Goal: Find specific page/section: Find specific page/section

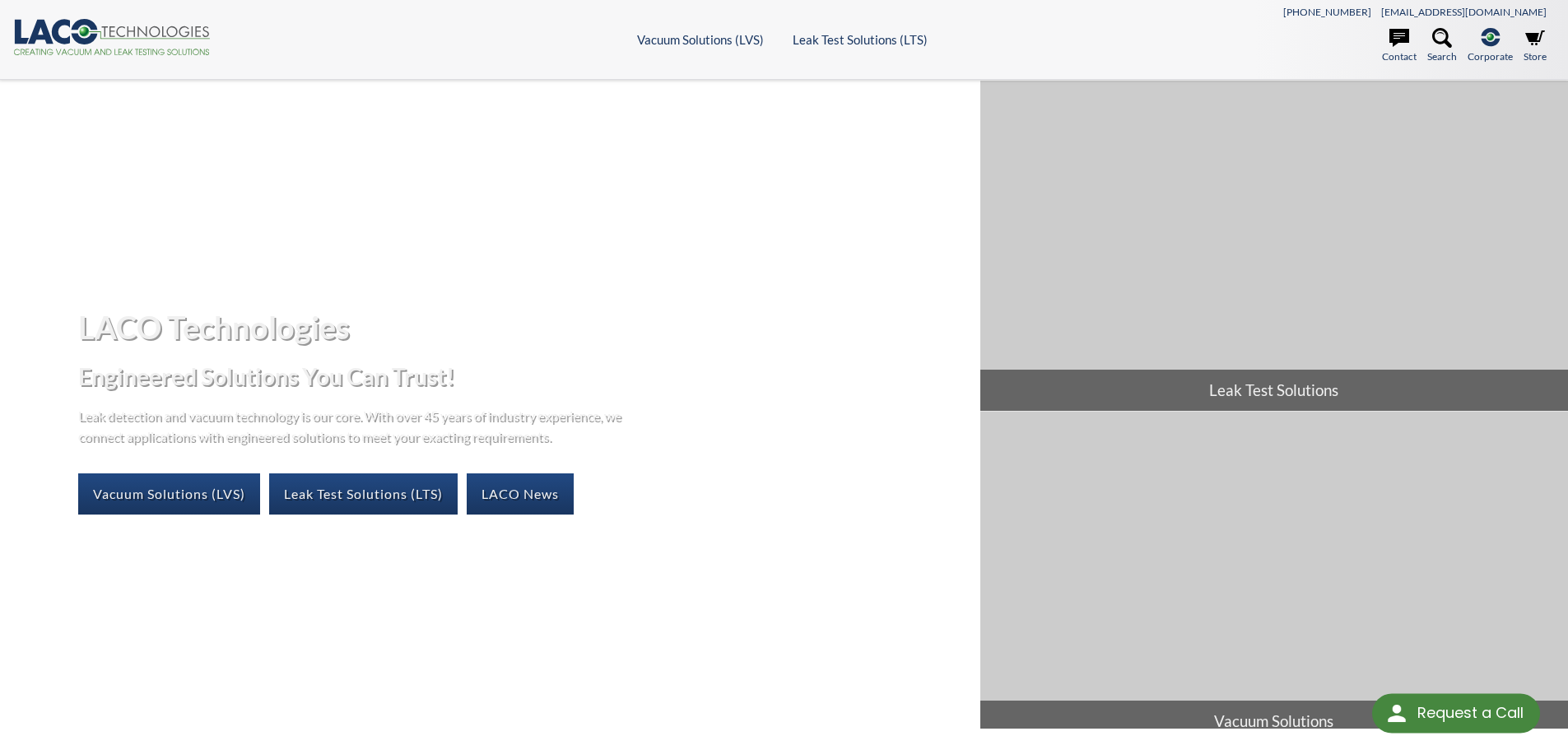
select select "Language Translate Widget"
click at [232, 483] on link "Vacuum Solutions (LVS)" at bounding box center [169, 494] width 182 height 41
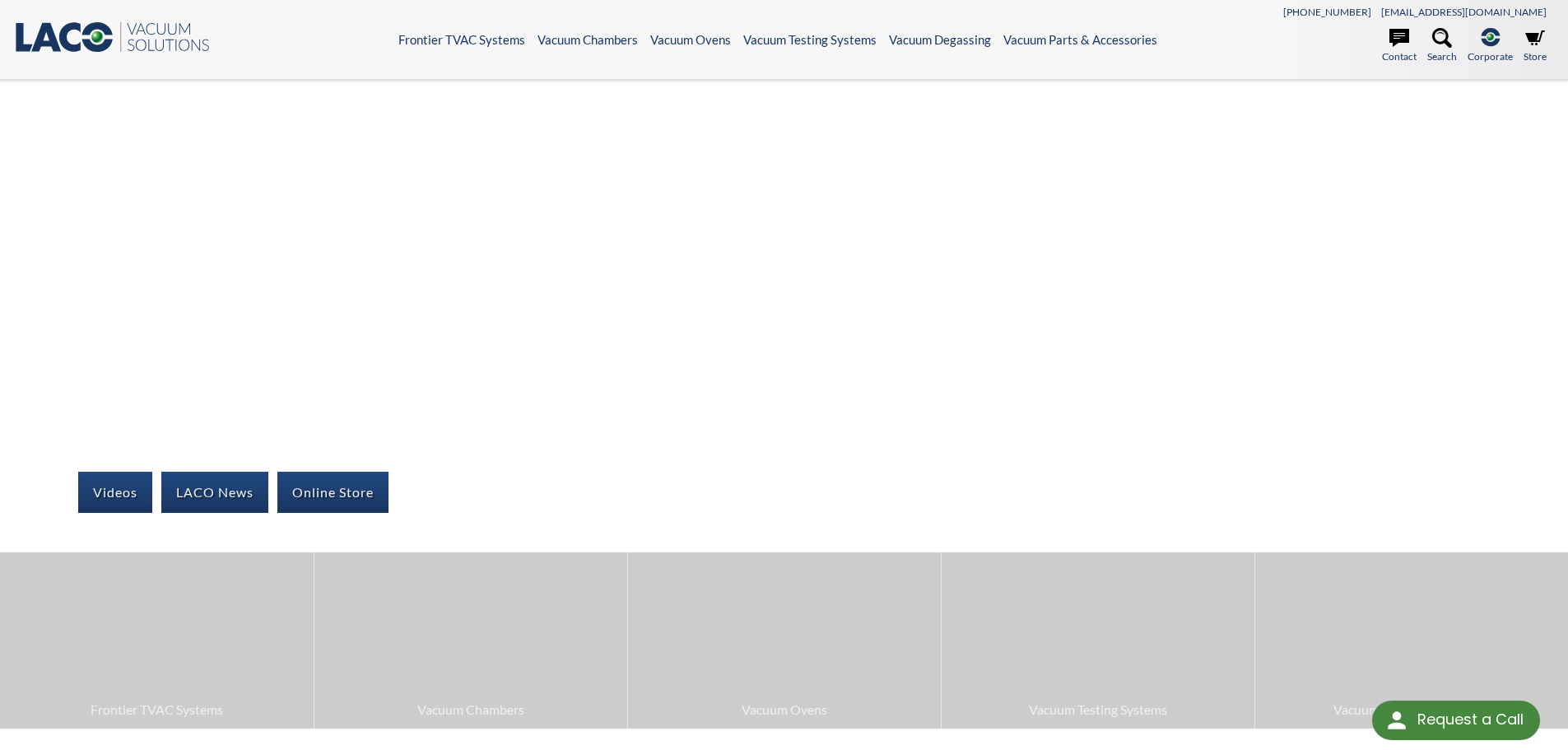
select select "Language Translate Widget"
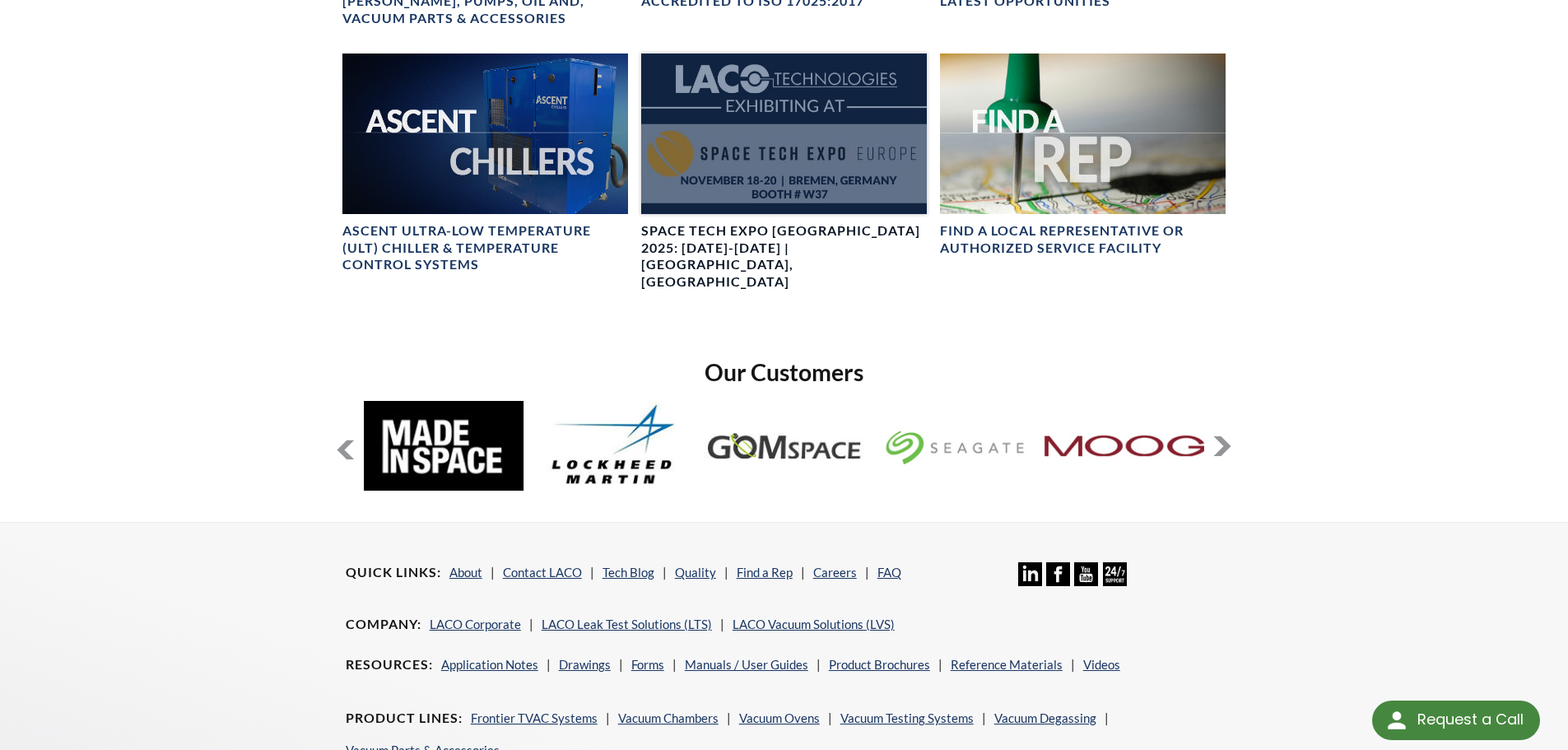
scroll to position [1235, 0]
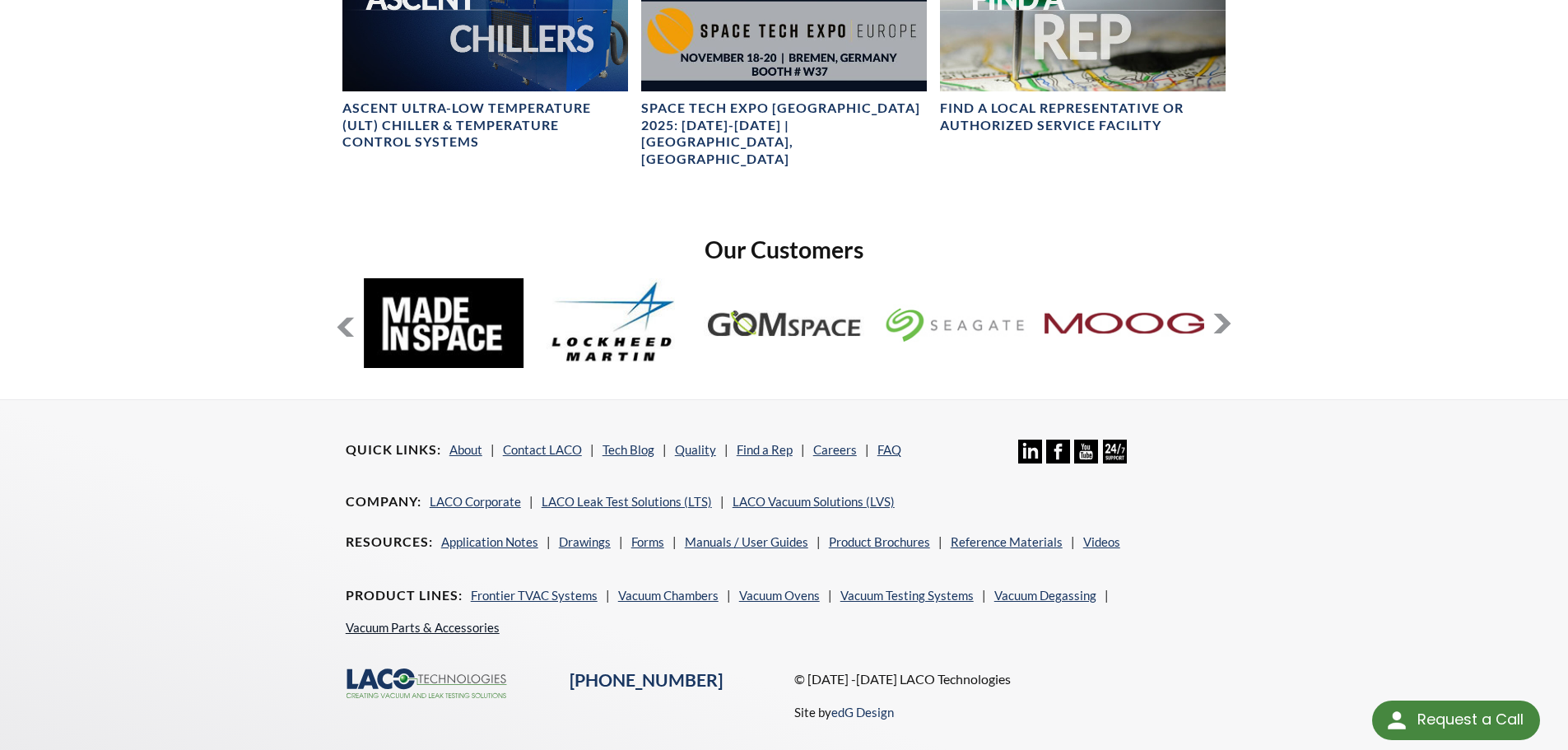
click at [474, 620] on link "Vacuum Parts & Accessories" at bounding box center [422, 627] width 153 height 15
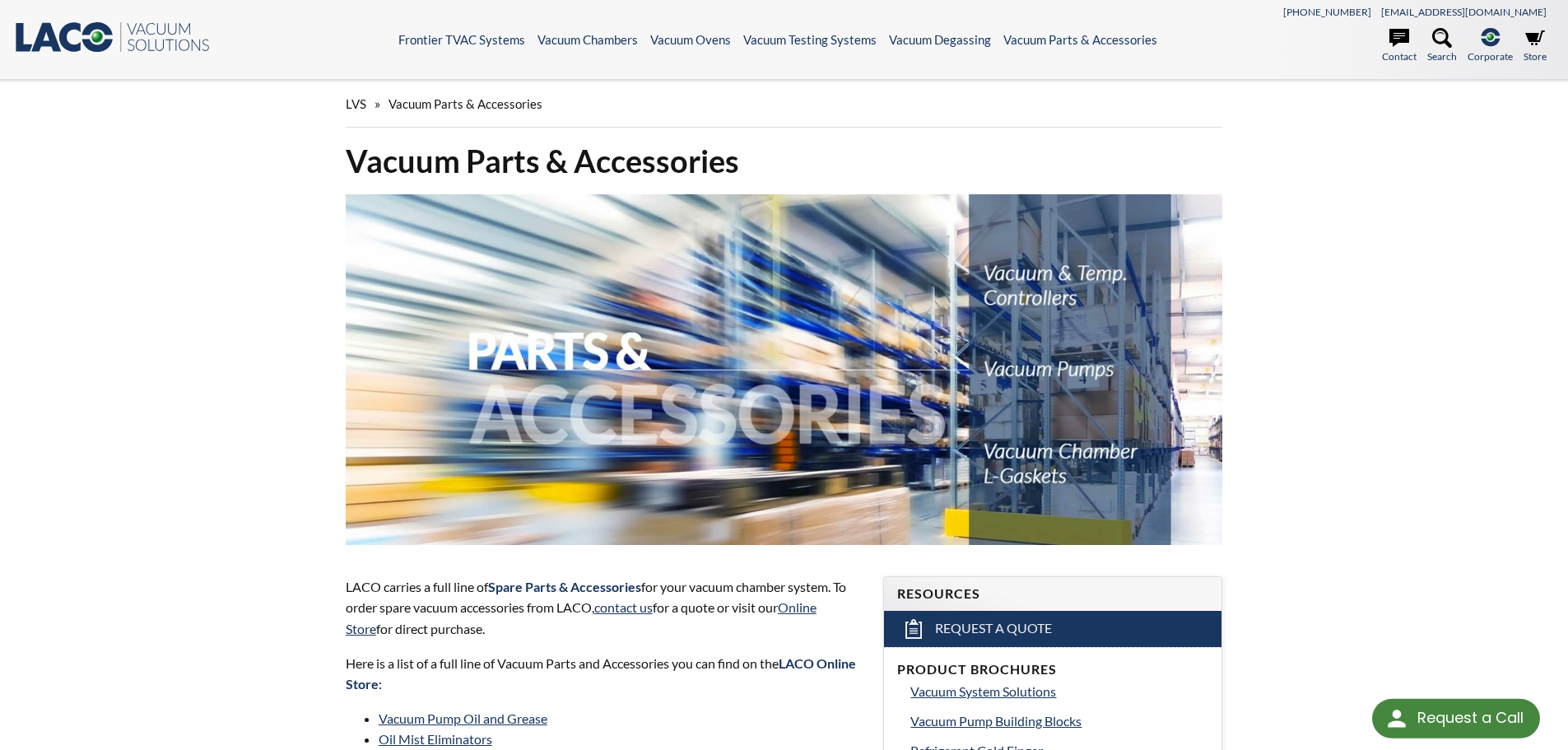
select select "Language Translate Widget"
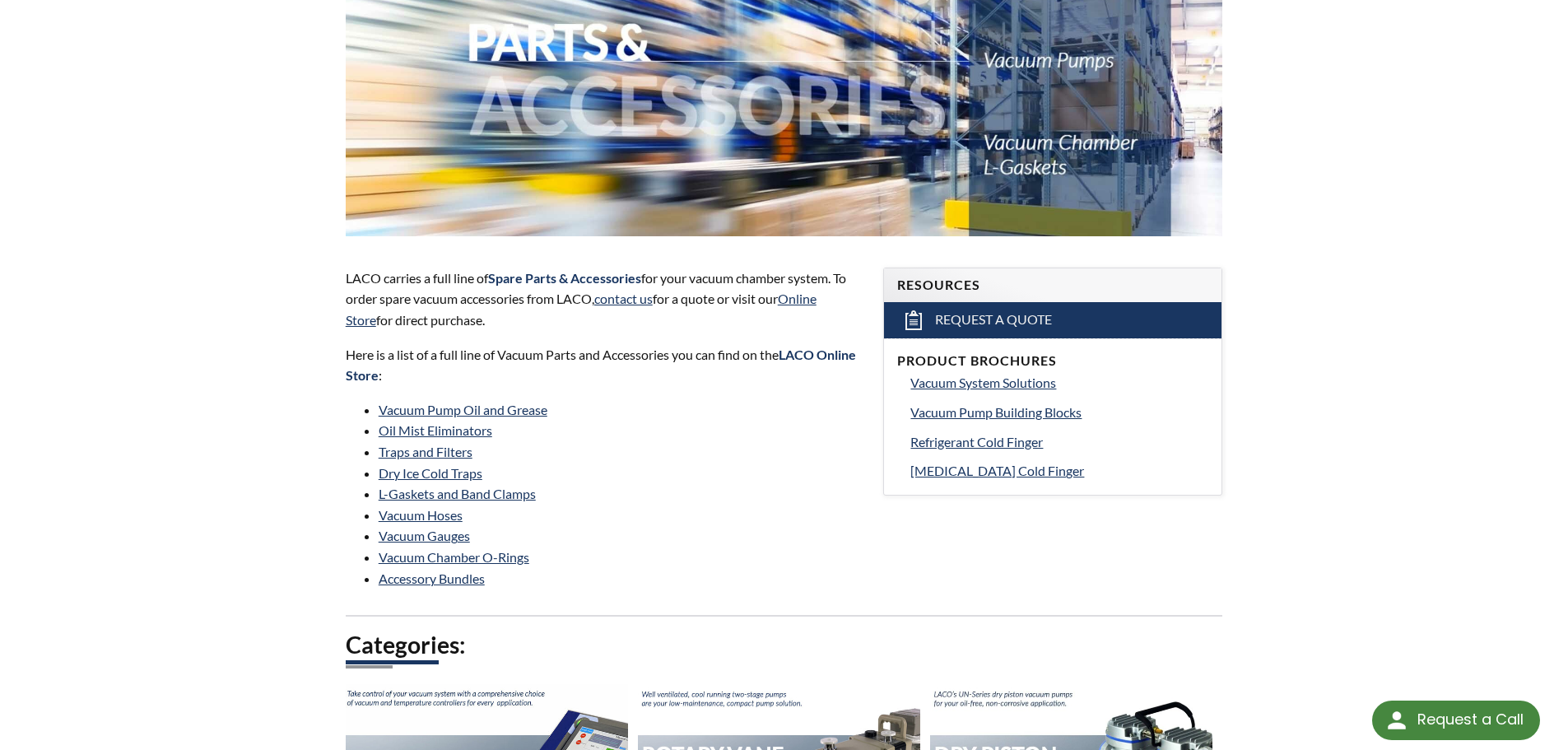
scroll to position [412, 0]
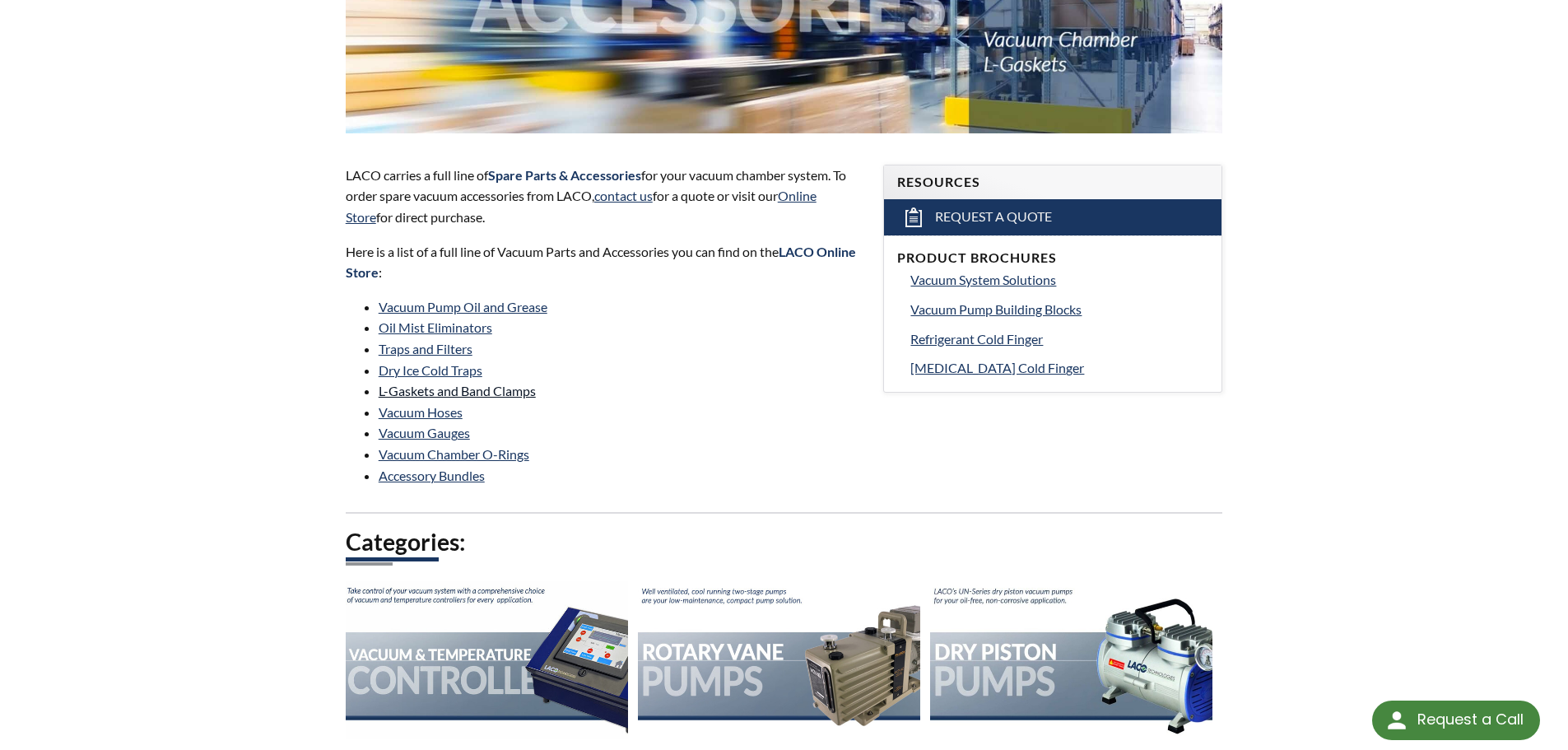
click at [475, 393] on link "L-Gaskets and Band Clamps" at bounding box center [457, 391] width 157 height 16
